Goal: Task Accomplishment & Management: Manage account settings

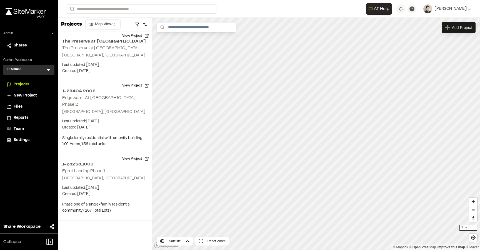
click at [50, 71] on icon at bounding box center [49, 70] width 6 height 6
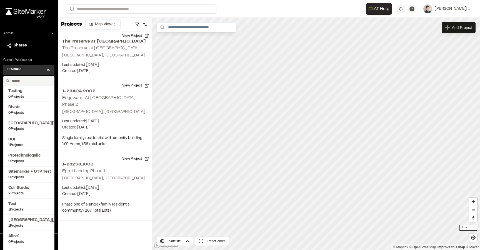
click at [37, 81] on input "text" at bounding box center [31, 80] width 42 height 9
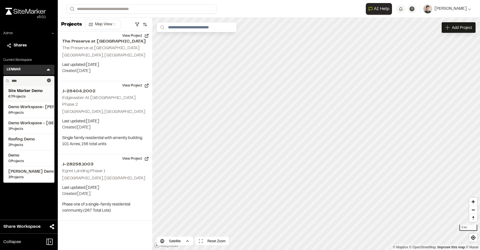
type input "****"
click at [35, 96] on span "67 Projects" at bounding box center [28, 96] width 41 height 5
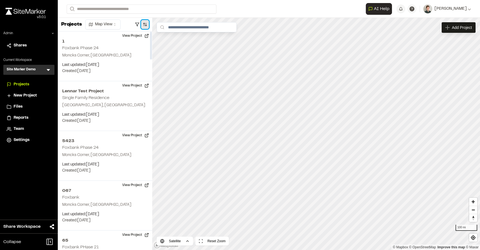
click at [144, 22] on button "button" at bounding box center [145, 24] width 8 height 9
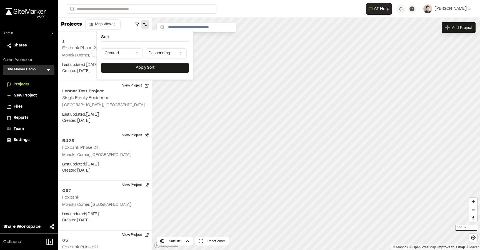
click at [122, 49] on html "Close sidebar v 3.0.1 Admin Shares Current Workspace Site Marker Demo SM Menu P…" at bounding box center [240, 125] width 480 height 250
click at [125, 72] on button "Apply Sort" at bounding box center [145, 68] width 88 height 10
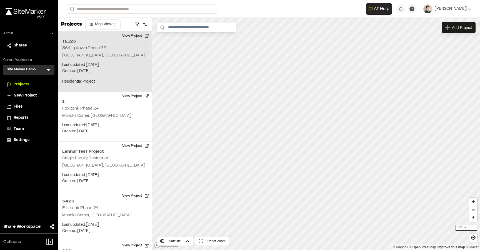
click at [138, 35] on button "View Project" at bounding box center [135, 35] width 33 height 9
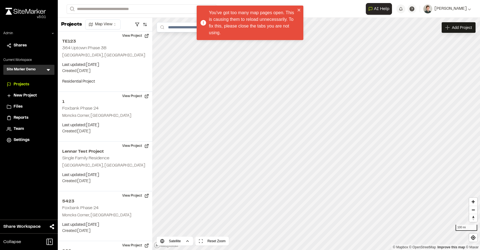
click at [296, 9] on div "You've got too many map pages open. This is causing them to reload unnecessaril…" at bounding box center [248, 23] width 98 height 30
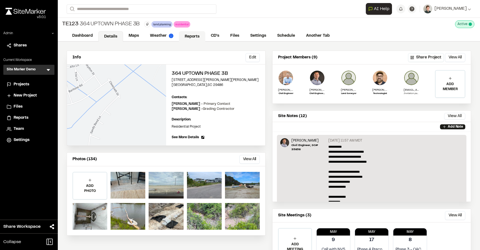
click at [184, 33] on link "Reports" at bounding box center [192, 36] width 26 height 11
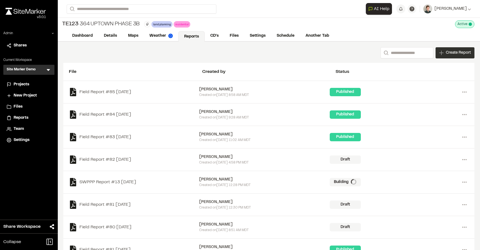
click at [440, 47] on div "Create Report" at bounding box center [454, 52] width 39 height 11
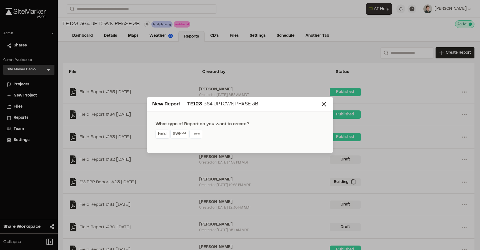
click at [167, 132] on link "Field" at bounding box center [162, 133] width 14 height 9
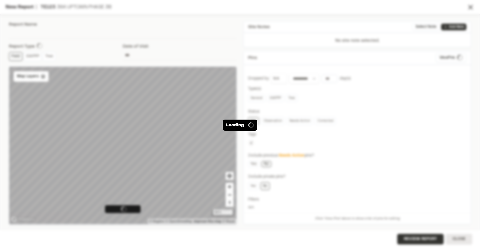
type input "**********"
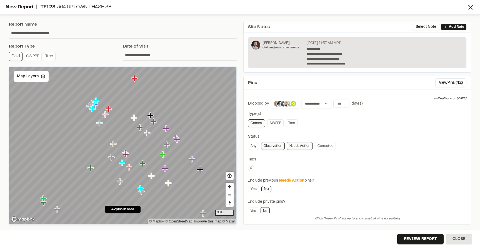
click at [341, 99] on div "**********" at bounding box center [331, 104] width 64 height 10
click at [405, 234] on button "Review Report" at bounding box center [420, 238] width 46 height 11
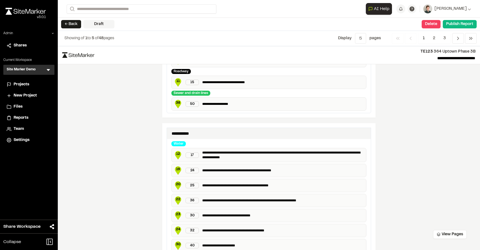
scroll to position [999, 0]
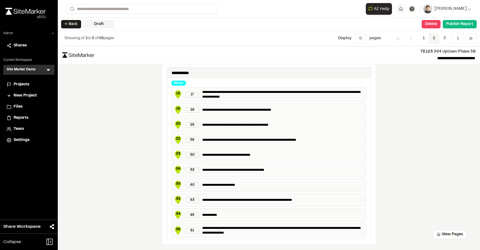
click at [434, 37] on span "2" at bounding box center [433, 38] width 11 height 11
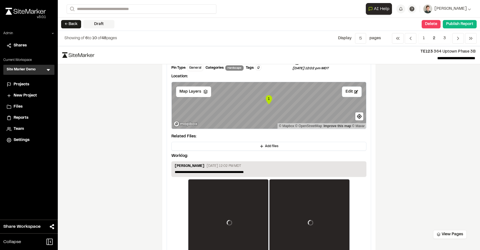
scroll to position [301, 0]
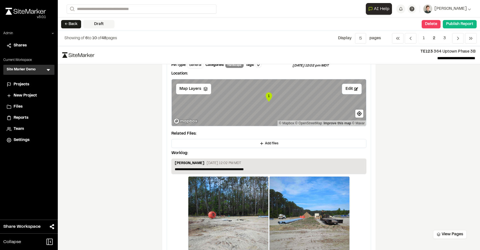
click at [331, 164] on div "Troy Brennan May 30, 2023 12:02 PM MDT" at bounding box center [269, 163] width 188 height 6
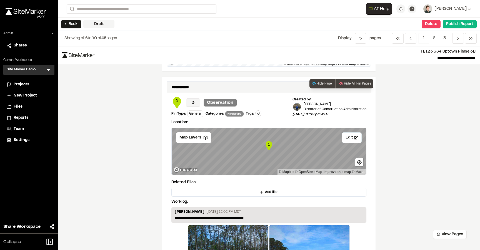
scroll to position [275, 0]
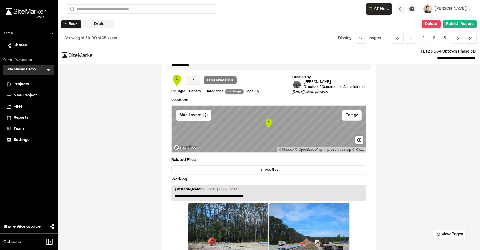
click at [21, 140] on span "Settings" at bounding box center [22, 140] width 16 height 6
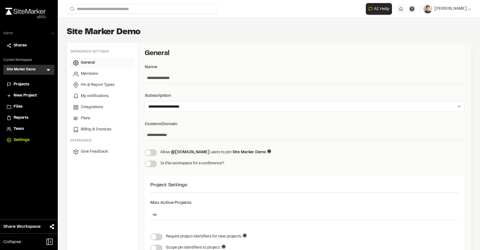
click at [51, 32] on icon at bounding box center [52, 33] width 3 height 3
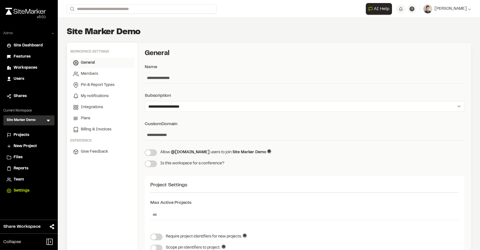
click at [16, 79] on span "Users" at bounding box center [19, 79] width 11 height 6
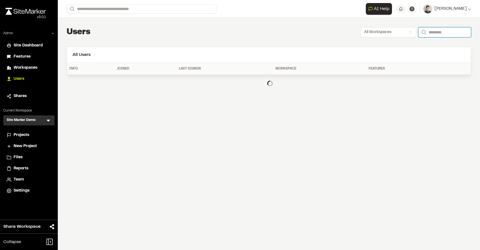
click at [426, 32] on input "Search" at bounding box center [444, 32] width 53 height 10
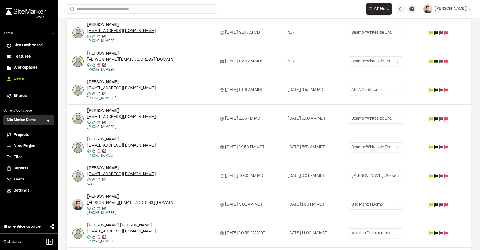
scroll to position [149, 0]
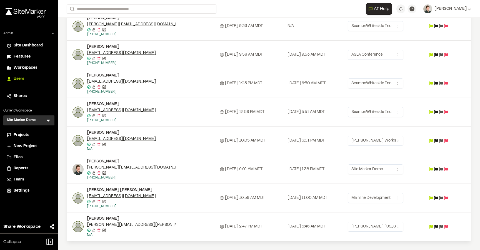
type input "******"
click at [443, 168] on icon at bounding box center [441, 169] width 4 height 4
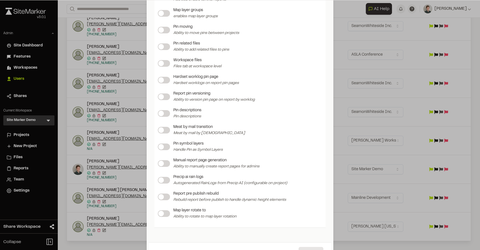
scroll to position [667, 0]
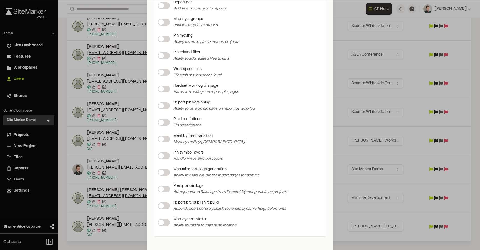
click at [162, 108] on label at bounding box center [164, 105] width 12 height 7
click at [163, 122] on span at bounding box center [161, 122] width 6 height 6
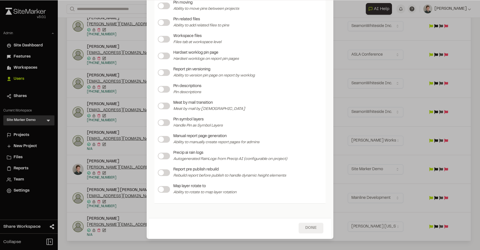
click at [305, 228] on button "Done" at bounding box center [310, 227] width 25 height 11
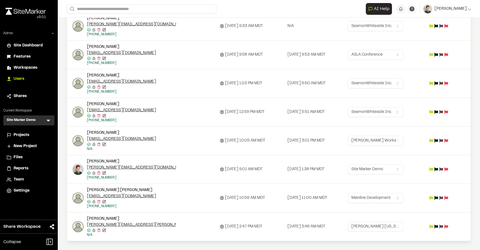
click at [18, 136] on span "Projects" at bounding box center [22, 135] width 16 height 6
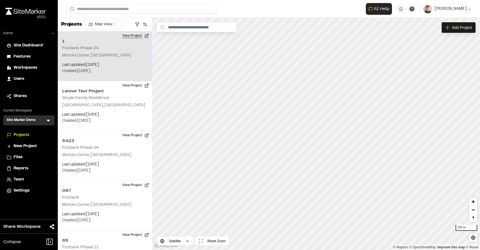
click at [135, 34] on button "View Project" at bounding box center [135, 35] width 33 height 9
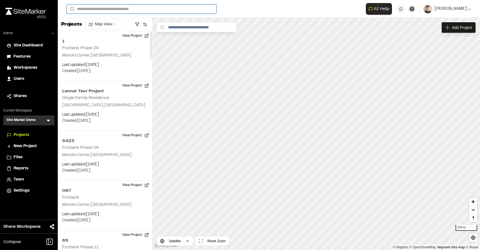
click at [103, 12] on input "Search" at bounding box center [142, 8] width 150 height 9
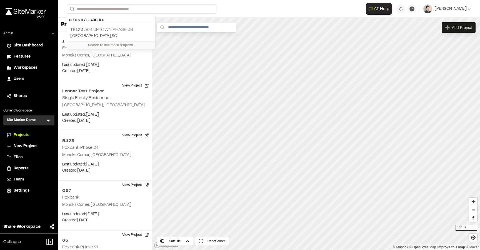
click at [98, 33] on p "Summerville , SC" at bounding box center [111, 36] width 82 height 6
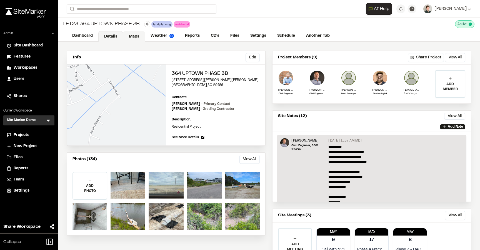
click at [130, 36] on link "Maps" at bounding box center [134, 36] width 22 height 11
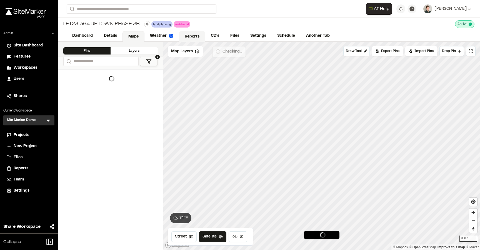
click at [185, 35] on link "Reports" at bounding box center [192, 36] width 26 height 11
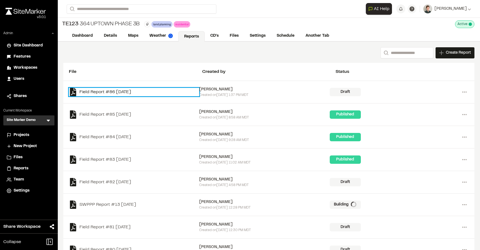
click at [120, 92] on link "Field Report #86 2025-09-30" at bounding box center [134, 92] width 130 height 8
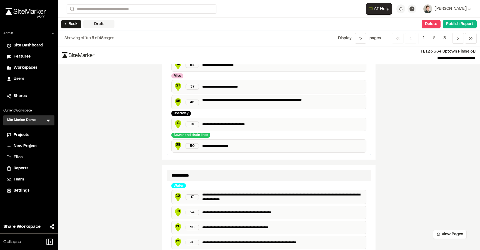
scroll to position [999, 0]
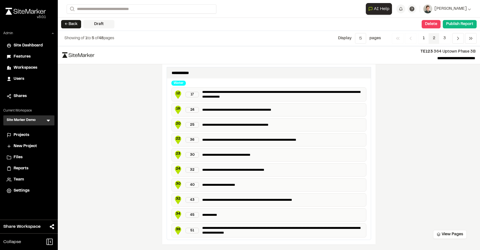
click at [434, 37] on span "2" at bounding box center [433, 38] width 11 height 11
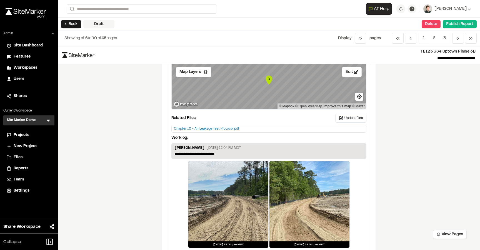
scroll to position [853, 0]
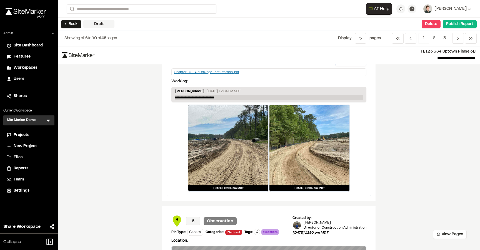
click at [350, 97] on p "**********" at bounding box center [269, 97] width 188 height 5
click at [276, 92] on div "Troy Brennan May 30, 2023 12:04 PM MDT" at bounding box center [269, 92] width 188 height 6
click at [329, 99] on p "**********" at bounding box center [269, 97] width 188 height 5
click at [73, 27] on button "← Back" at bounding box center [71, 24] width 20 height 8
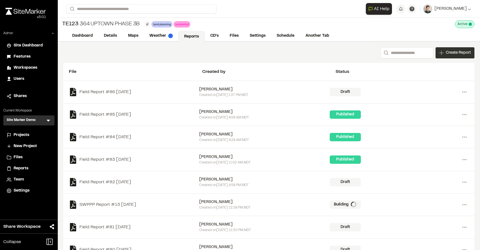
click at [444, 52] on div "Create Report" at bounding box center [454, 52] width 39 height 11
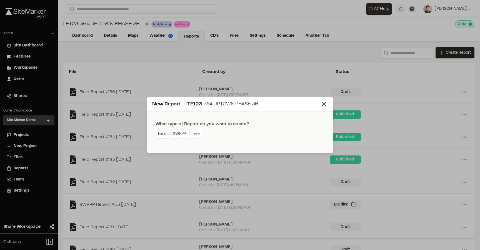
click at [162, 134] on link "Field" at bounding box center [162, 133] width 14 height 9
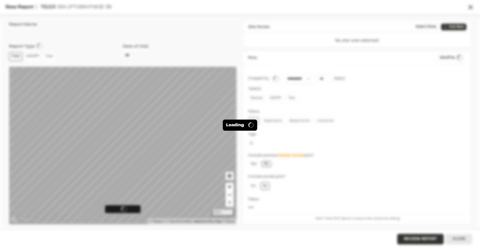
type input "**********"
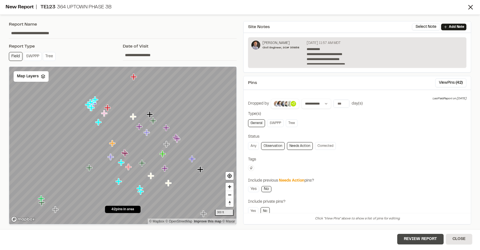
click at [419, 238] on button "Review Report" at bounding box center [420, 238] width 46 height 11
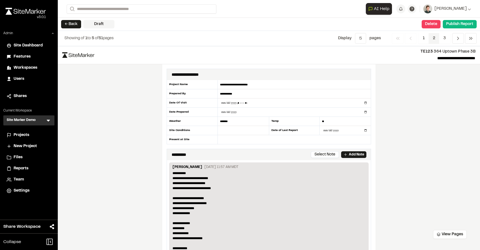
click at [434, 37] on span "2" at bounding box center [433, 38] width 11 height 11
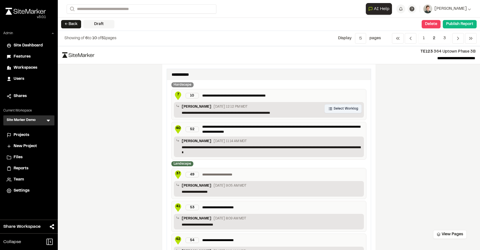
click at [346, 106] on button "Select Worklog" at bounding box center [342, 108] width 37 height 9
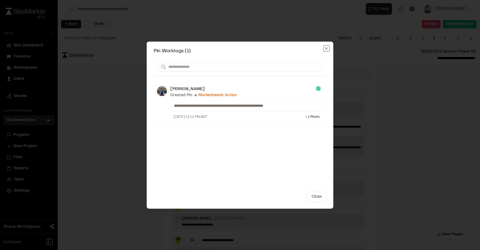
click at [327, 47] on icon "button" at bounding box center [326, 48] width 4 height 4
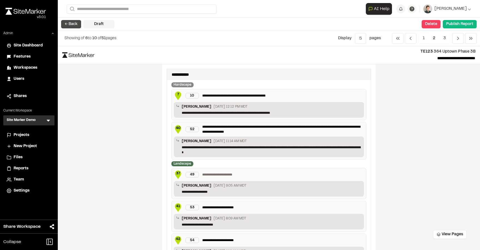
click at [73, 23] on button "← Back" at bounding box center [71, 24] width 20 height 8
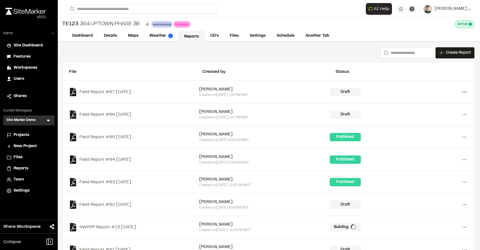
click at [462, 93] on icon at bounding box center [464, 91] width 9 height 9
click at [431, 114] on link "Delete" at bounding box center [444, 112] width 48 height 8
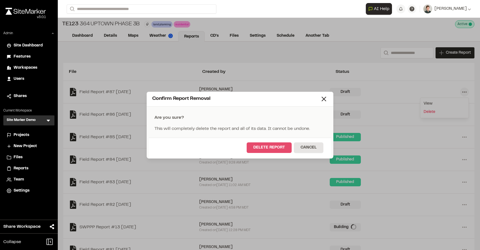
click at [280, 147] on button "Delete Report" at bounding box center [268, 147] width 45 height 11
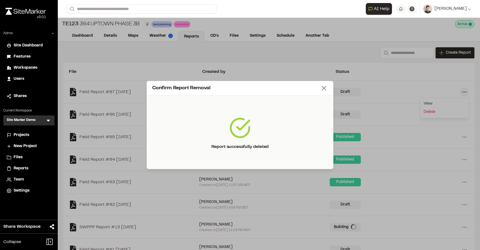
click at [322, 86] on line at bounding box center [324, 88] width 4 height 4
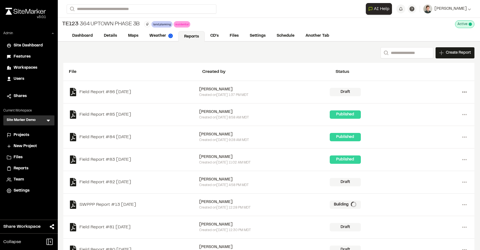
click at [468, 93] on icon at bounding box center [464, 91] width 9 height 9
click at [439, 109] on link "Delete" at bounding box center [444, 112] width 48 height 8
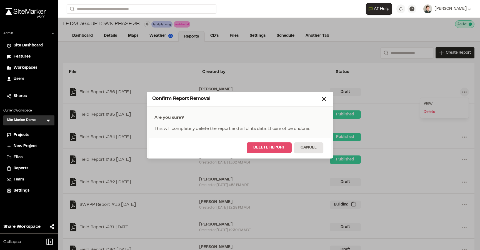
click at [262, 150] on button "Delete Report" at bounding box center [268, 147] width 45 height 11
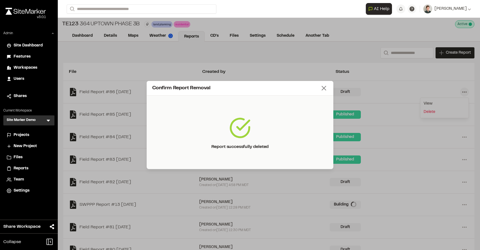
click at [326, 87] on icon at bounding box center [324, 88] width 8 height 8
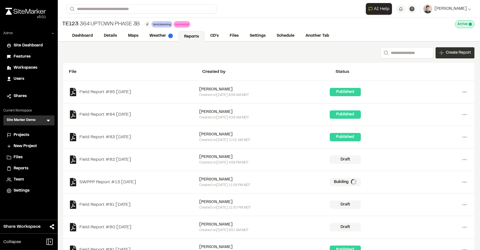
click at [441, 53] on icon at bounding box center [441, 53] width 4 height 4
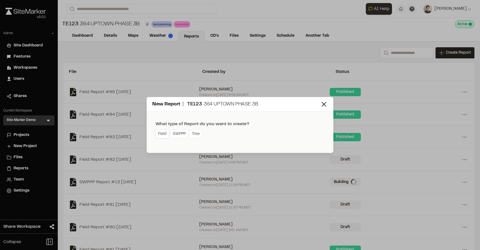
click at [162, 133] on link "Field" at bounding box center [162, 133] width 14 height 9
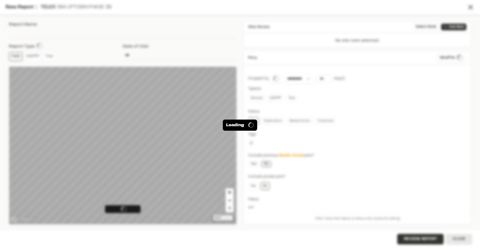
type input "**********"
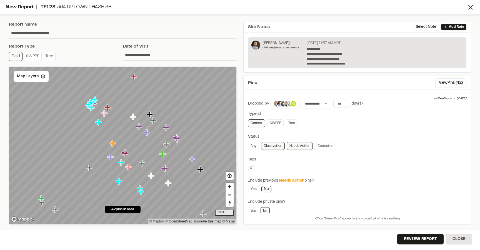
click at [324, 147] on link "Corrected" at bounding box center [325, 146] width 21 height 8
click at [417, 237] on button "Review Report" at bounding box center [420, 238] width 46 height 11
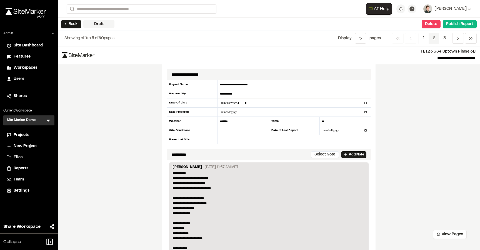
click at [437, 38] on span "2" at bounding box center [433, 38] width 11 height 11
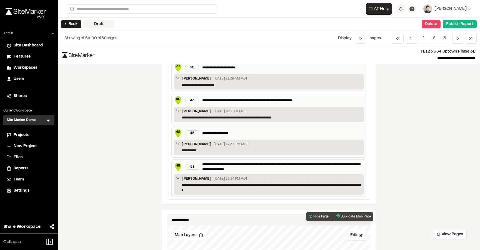
scroll to position [564, 0]
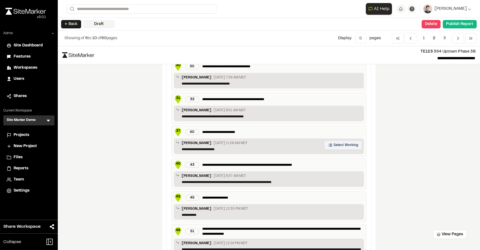
click at [336, 142] on span "Select Worklog" at bounding box center [345, 144] width 24 height 5
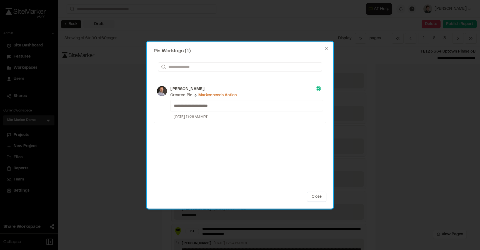
click at [274, 152] on div "**********" at bounding box center [240, 135] width 173 height 107
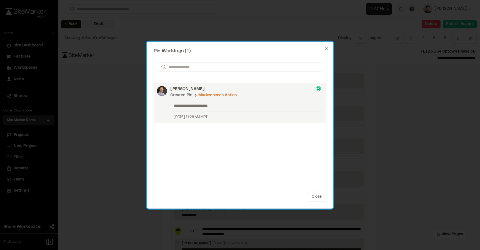
click at [215, 92] on div "Marked needs action" at bounding box center [217, 95] width 38 height 6
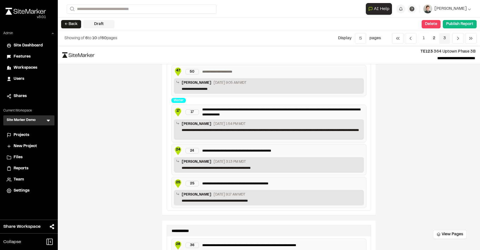
scroll to position [356, 0]
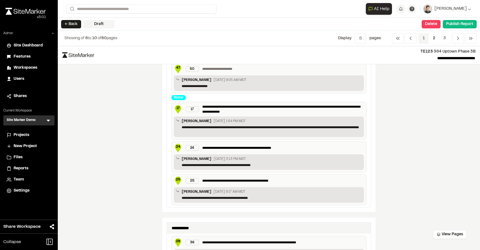
click at [425, 39] on span "1" at bounding box center [423, 38] width 10 height 11
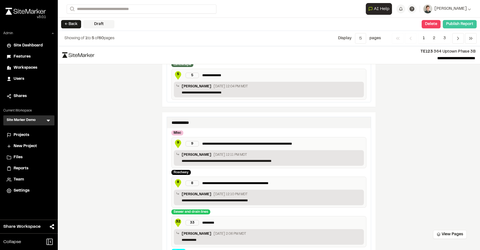
scroll to position [738, 0]
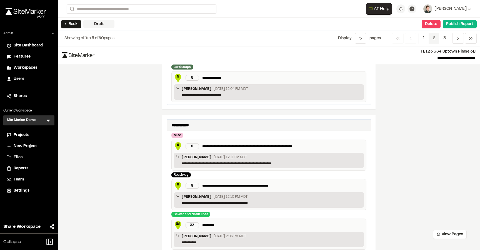
click at [435, 39] on span "2" at bounding box center [433, 38] width 11 height 11
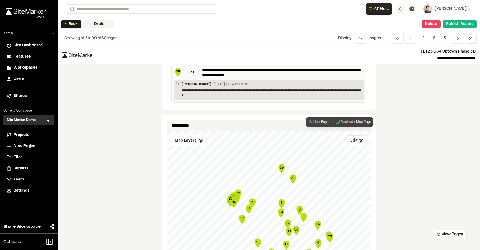
scroll to position [718, 0]
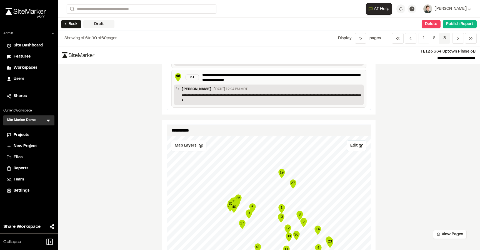
click at [441, 39] on span "3" at bounding box center [444, 38] width 11 height 11
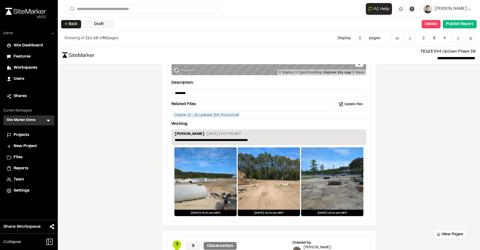
scroll to position [85, 0]
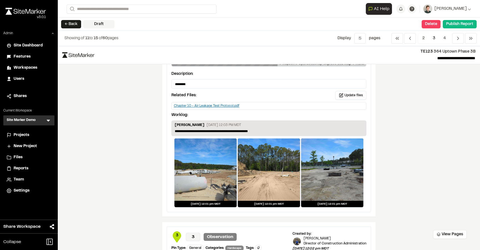
click at [350, 125] on div "Troy Brennan May 30, 2023 12:03 PM MDT" at bounding box center [269, 125] width 188 height 6
click at [341, 132] on p "**********" at bounding box center [269, 131] width 188 height 5
click at [322, 119] on div "**********" at bounding box center [268, 124] width 195 height 24
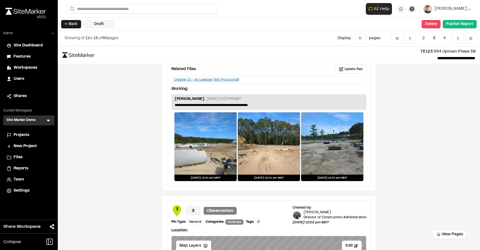
scroll to position [0, 0]
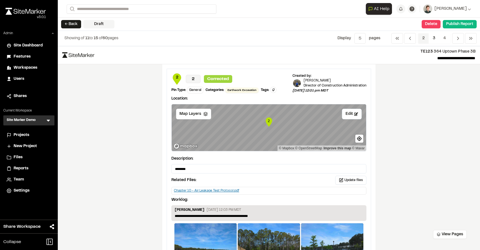
click at [421, 40] on span "2" at bounding box center [423, 38] width 11 height 11
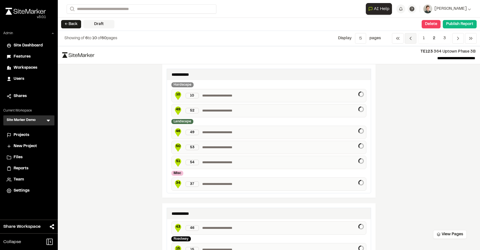
click at [415, 39] on span "Previous" at bounding box center [410, 38] width 12 height 11
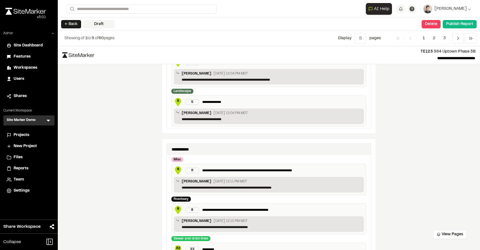
scroll to position [702, 0]
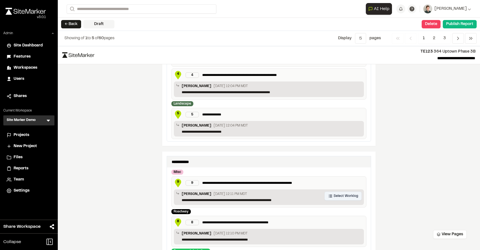
click at [339, 193] on button "Select Worklog" at bounding box center [342, 195] width 37 height 9
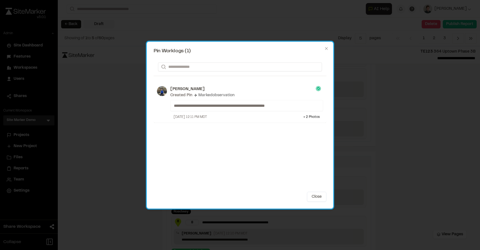
click at [326, 51] on h2 "Pin Worklogs (1)" at bounding box center [240, 50] width 173 height 5
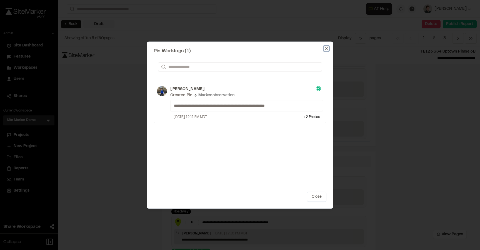
click at [326, 47] on icon "button" at bounding box center [326, 48] width 4 height 4
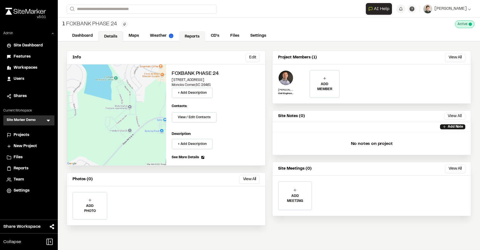
click at [187, 37] on link "Reports" at bounding box center [192, 36] width 26 height 11
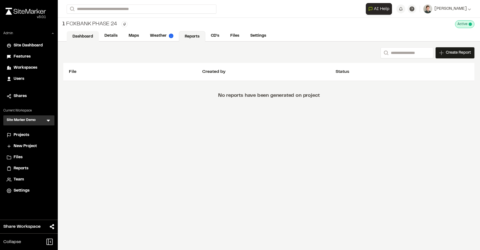
click at [96, 35] on link "Dashboard" at bounding box center [83, 36] width 32 height 11
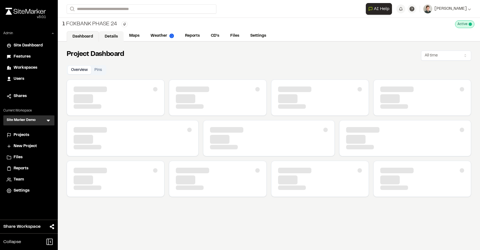
click at [104, 37] on link "Details" at bounding box center [111, 36] width 25 height 11
